Goal: Find specific page/section

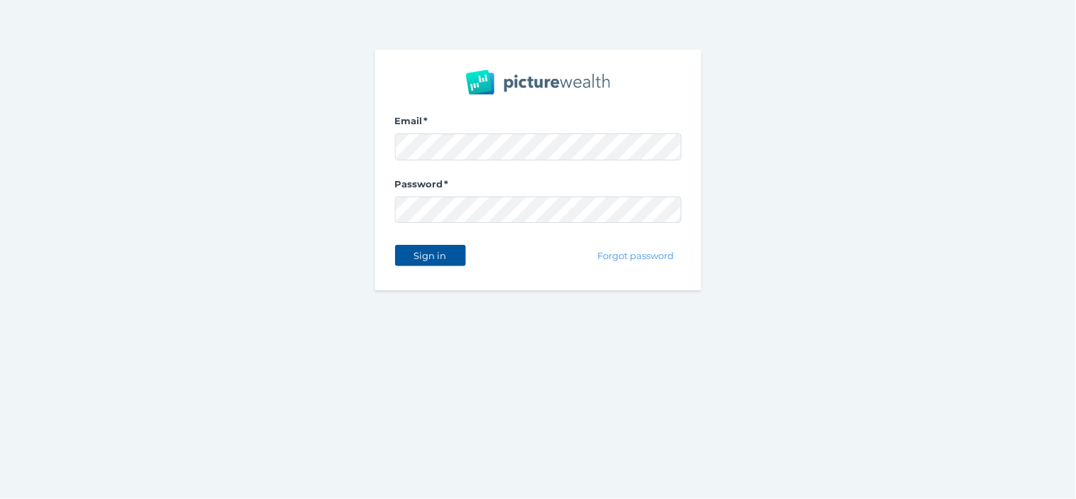
click at [423, 260] on span "Sign in" at bounding box center [430, 255] width 45 height 11
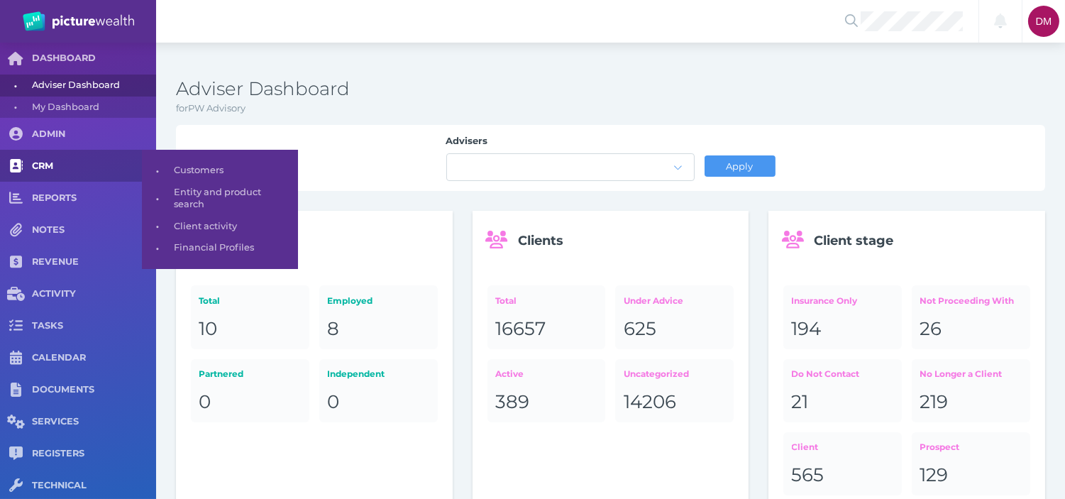
click at [33, 153] on link "CRM" at bounding box center [78, 166] width 156 height 32
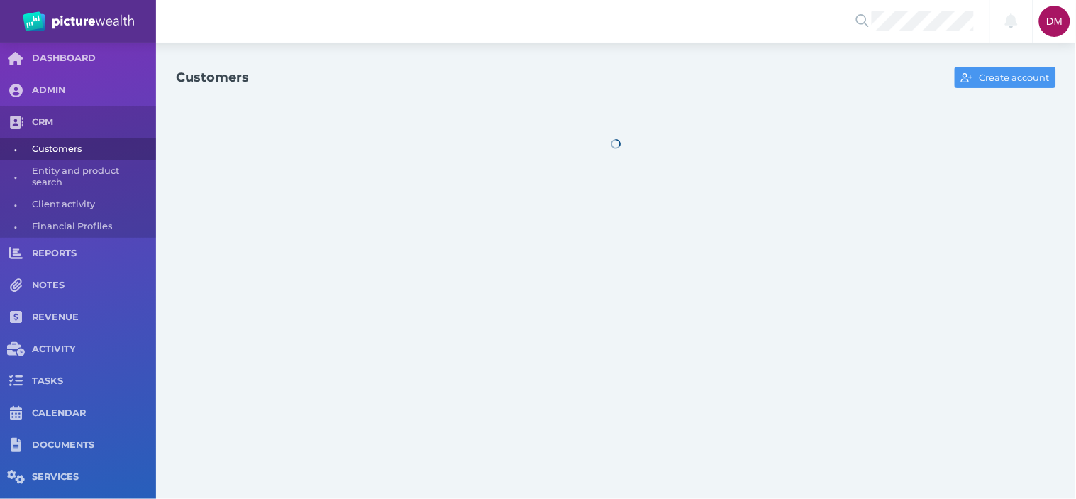
select select "25"
